Goal: Task Accomplishment & Management: Use online tool/utility

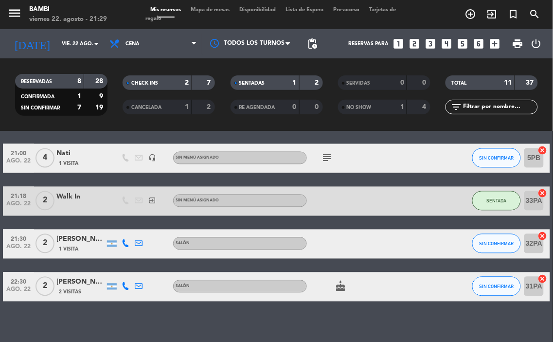
scroll to position [400, 0]
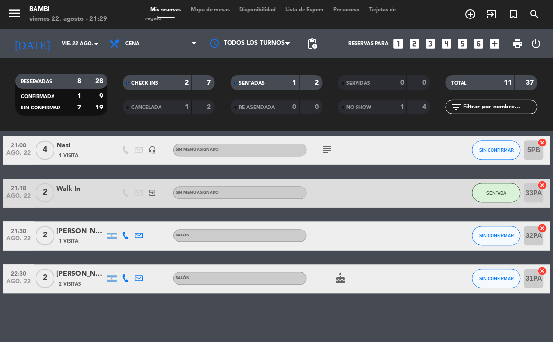
click at [339, 284] on icon "cake" at bounding box center [341, 279] width 12 height 12
click at [328, 151] on icon "subject" at bounding box center [328, 151] width 12 height 12
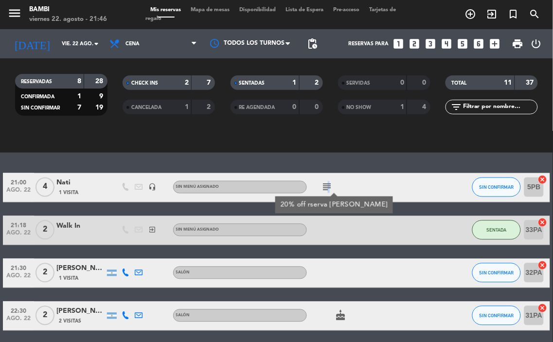
scroll to position [354, 0]
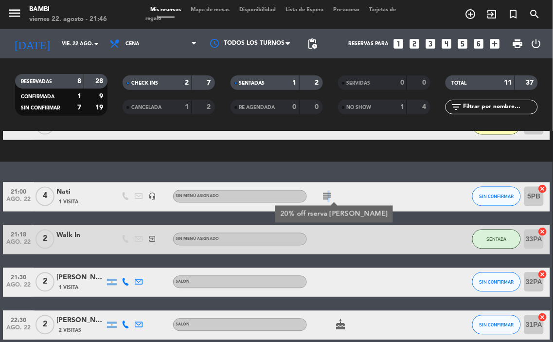
click at [394, 196] on div at bounding box center [402, 196] width 26 height 29
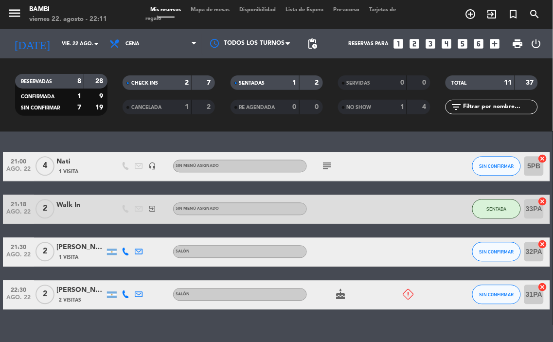
scroll to position [440, 0]
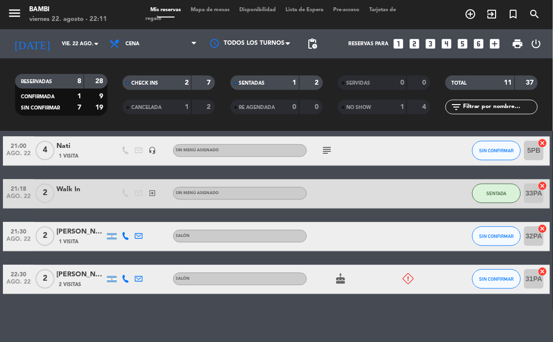
click at [403, 279] on icon at bounding box center [408, 279] width 11 height 11
click at [343, 276] on icon "cake" at bounding box center [341, 279] width 12 height 12
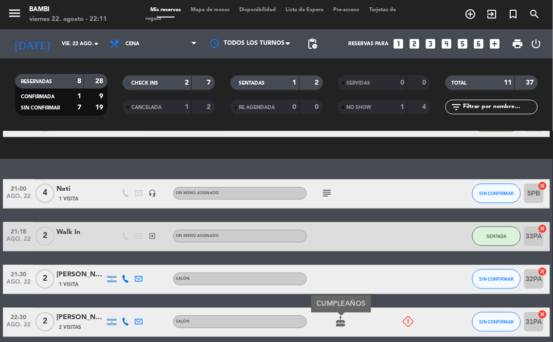
scroll to position [386, 0]
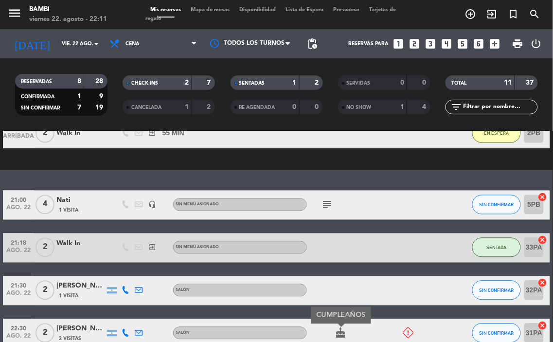
click at [328, 201] on icon "subject" at bounding box center [328, 205] width 12 height 12
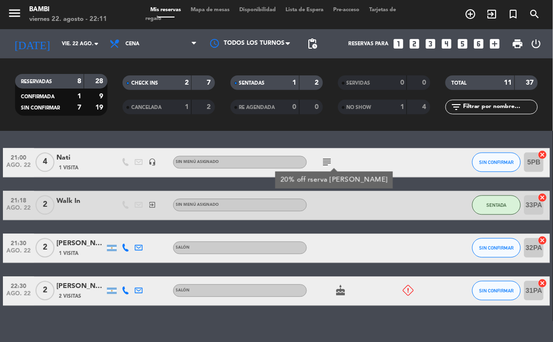
scroll to position [440, 0]
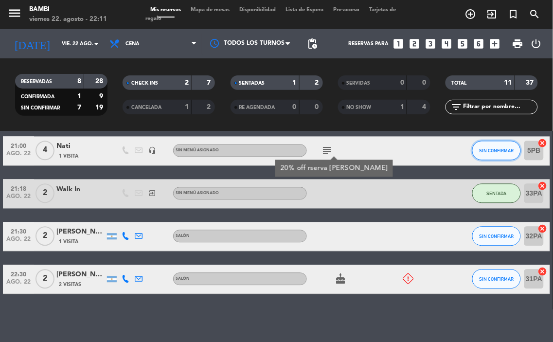
click at [505, 156] on button "SIN CONFIRMAR" at bounding box center [497, 150] width 49 height 19
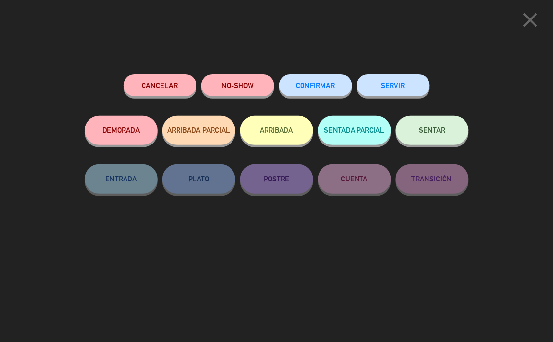
click at [260, 86] on button "NO-SHOW" at bounding box center [237, 85] width 73 height 22
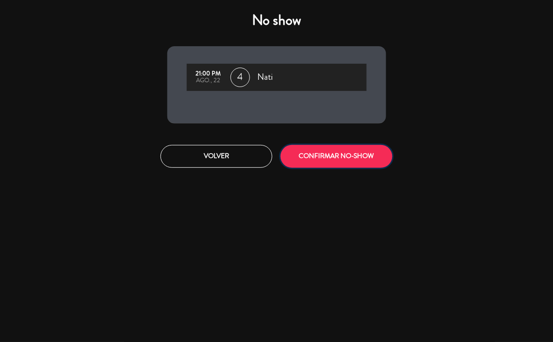
click at [344, 153] on button "CONFIRMAR NO-SHOW" at bounding box center [337, 156] width 112 height 23
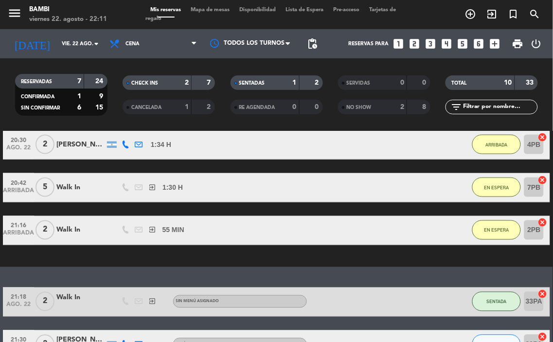
scroll to position [398, 0]
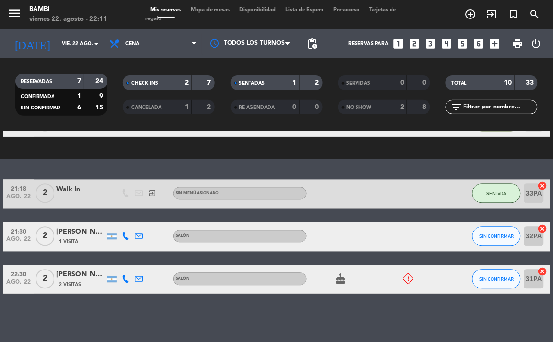
click at [414, 278] on div at bounding box center [408, 279] width 13 height 11
click at [410, 278] on icon at bounding box center [408, 279] width 11 height 11
click at [226, 10] on span "Mapa de mesas" at bounding box center [210, 9] width 49 height 5
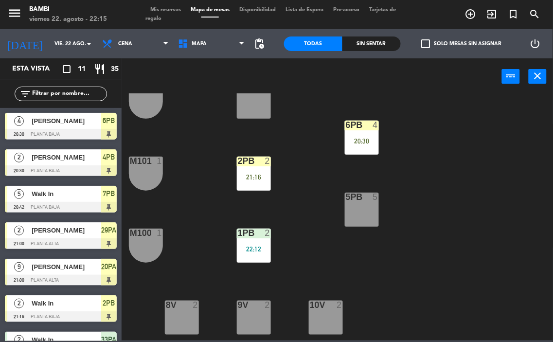
scroll to position [54, 0]
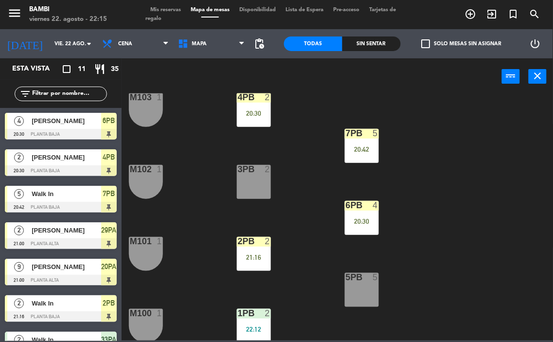
click at [245, 182] on div "3PB 2" at bounding box center [254, 182] width 34 height 34
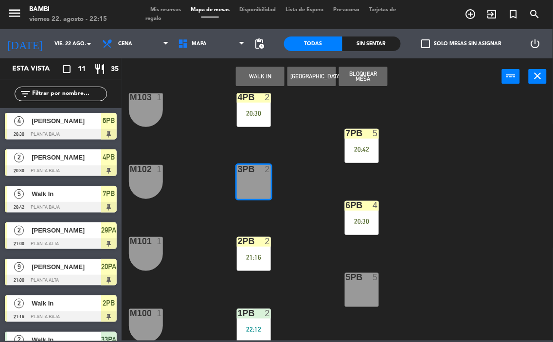
click at [245, 72] on button "WALK IN" at bounding box center [260, 76] width 49 height 19
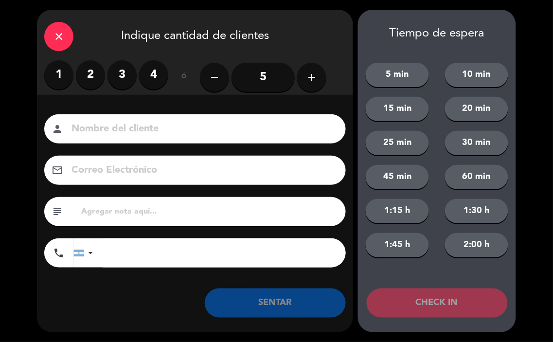
click at [97, 76] on label "2" at bounding box center [90, 74] width 29 height 29
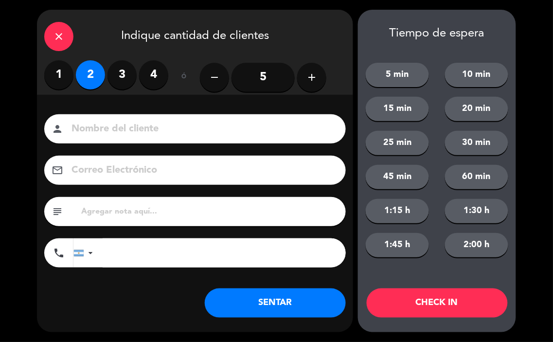
click at [452, 300] on button "CHECK IN" at bounding box center [437, 303] width 141 height 29
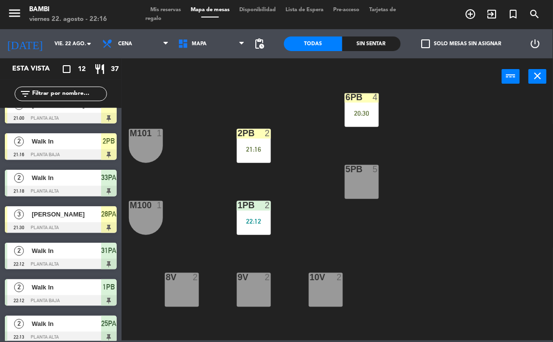
scroll to position [205, 0]
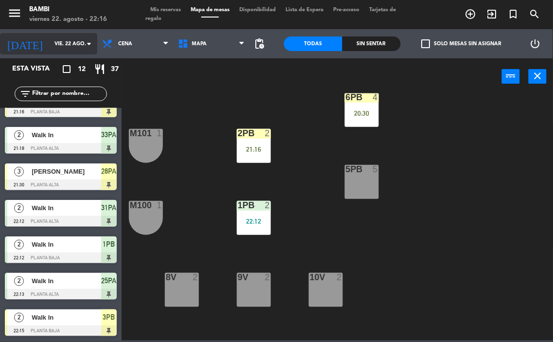
click at [50, 42] on input "vie. 22 ago." at bounding box center [86, 44] width 72 height 16
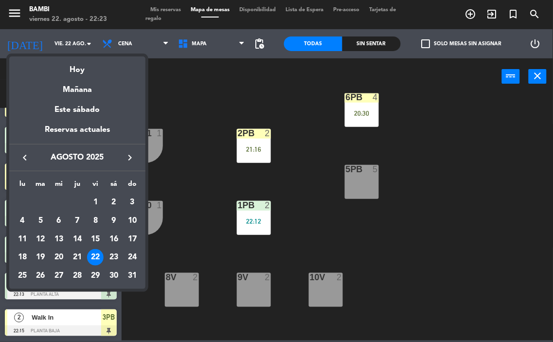
click at [489, 139] on div at bounding box center [276, 171] width 553 height 342
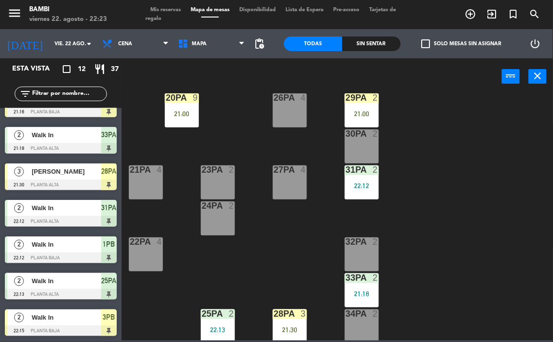
scroll to position [432, 0]
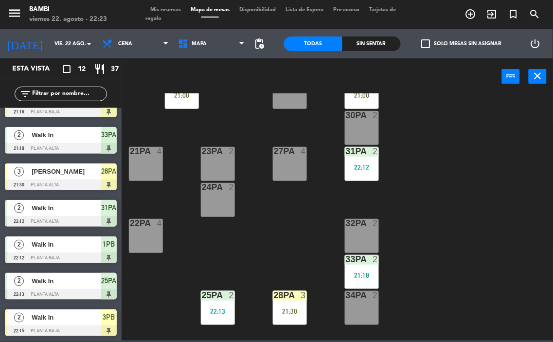
click at [360, 232] on div "32PA 2" at bounding box center [362, 236] width 34 height 34
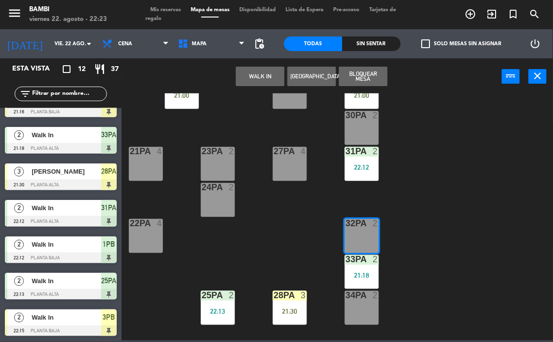
click at [268, 76] on button "WALK IN" at bounding box center [260, 76] width 49 height 19
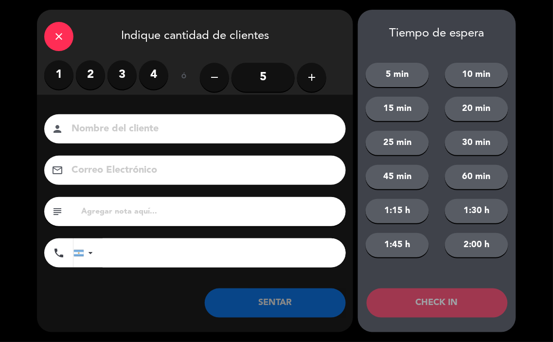
click at [93, 77] on label "2" at bounding box center [90, 74] width 29 height 29
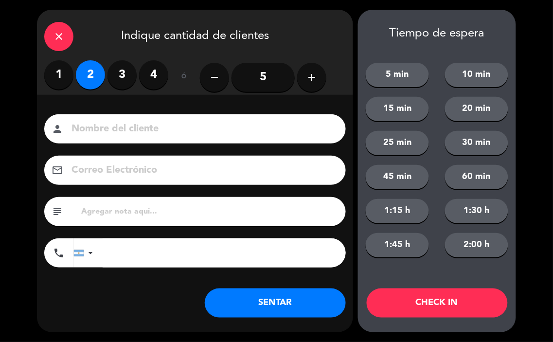
click at [479, 305] on button "CHECK IN" at bounding box center [437, 303] width 141 height 29
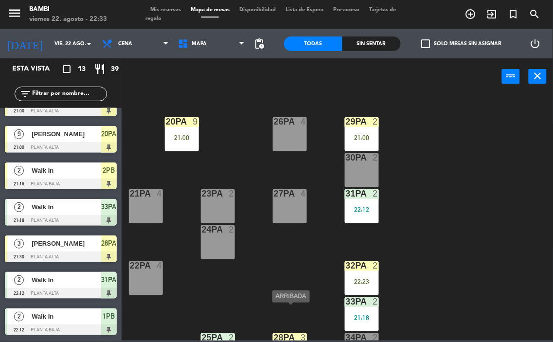
scroll to position [380, 0]
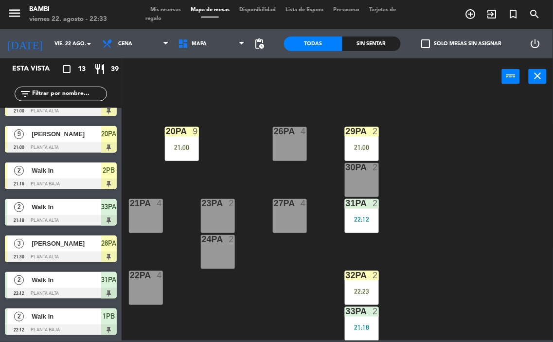
click at [293, 222] on div "27PA 4" at bounding box center [290, 216] width 34 height 34
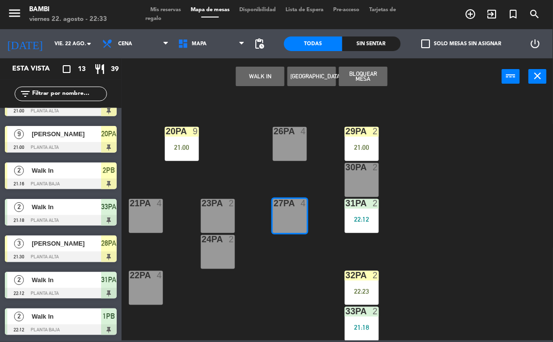
click at [259, 75] on button "WALK IN" at bounding box center [260, 76] width 49 height 19
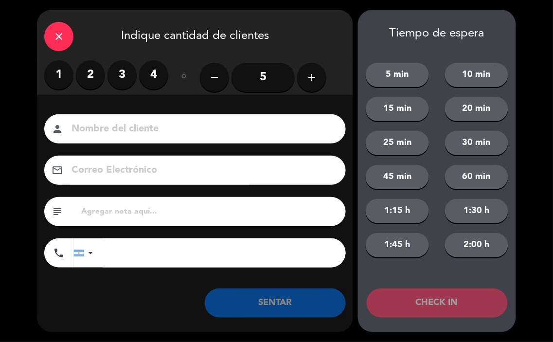
click at [96, 81] on label "2" at bounding box center [90, 74] width 29 height 29
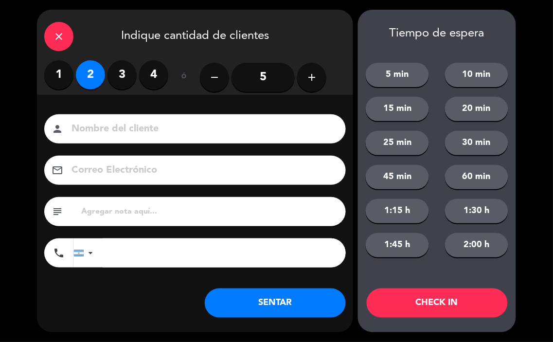
click at [396, 299] on button "CHECK IN" at bounding box center [437, 303] width 141 height 29
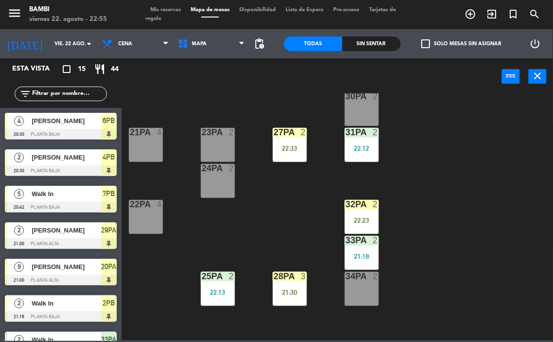
scroll to position [488, 0]
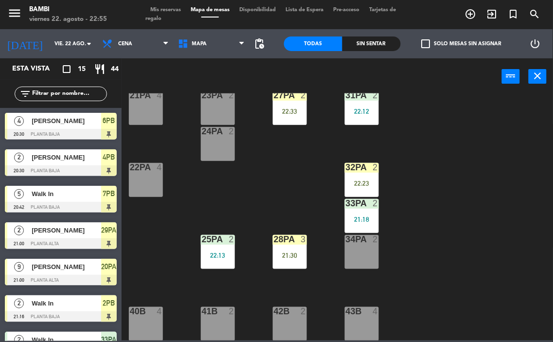
click at [362, 252] on div "34PA 2" at bounding box center [362, 252] width 34 height 34
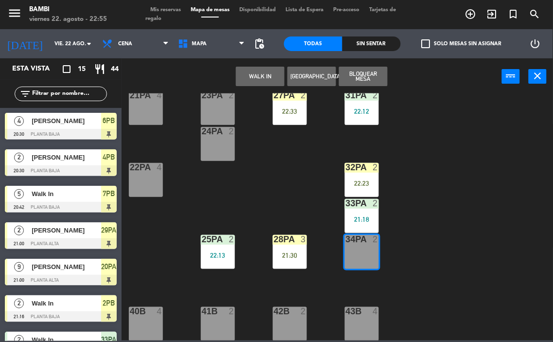
click at [268, 76] on button "WALK IN" at bounding box center [260, 76] width 49 height 19
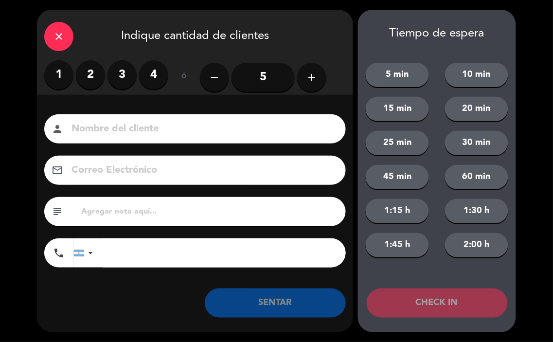
click at [127, 80] on label "3" at bounding box center [122, 74] width 29 height 29
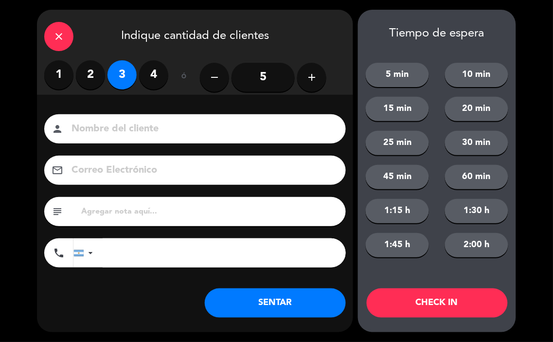
click at [453, 314] on button "CHECK IN" at bounding box center [437, 303] width 141 height 29
